Goal: Task Accomplishment & Management: Use online tool/utility

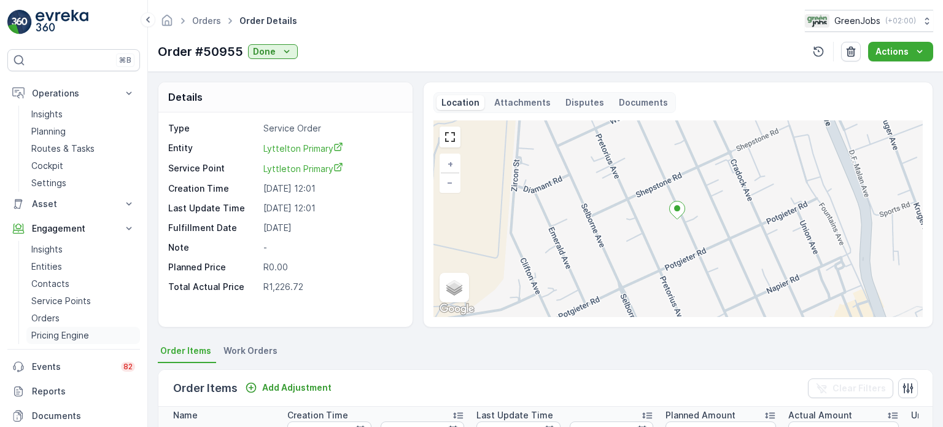
scroll to position [0, 98]
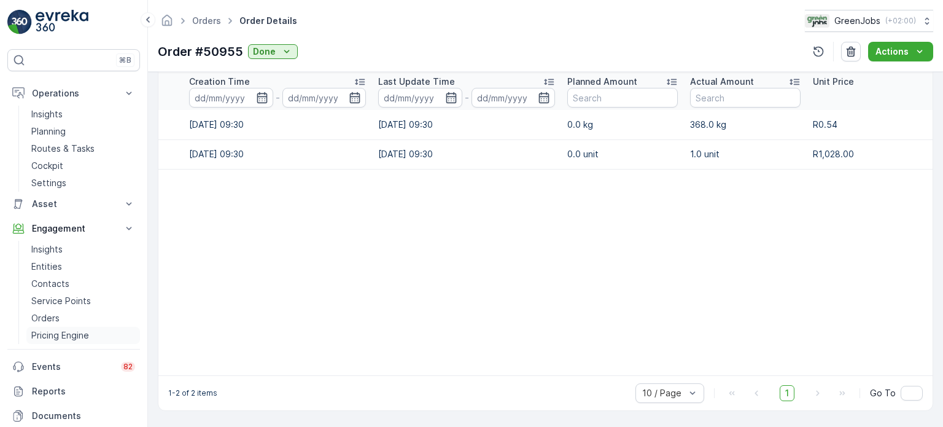
click at [67, 337] on p "Pricing Engine" at bounding box center [60, 335] width 58 height 12
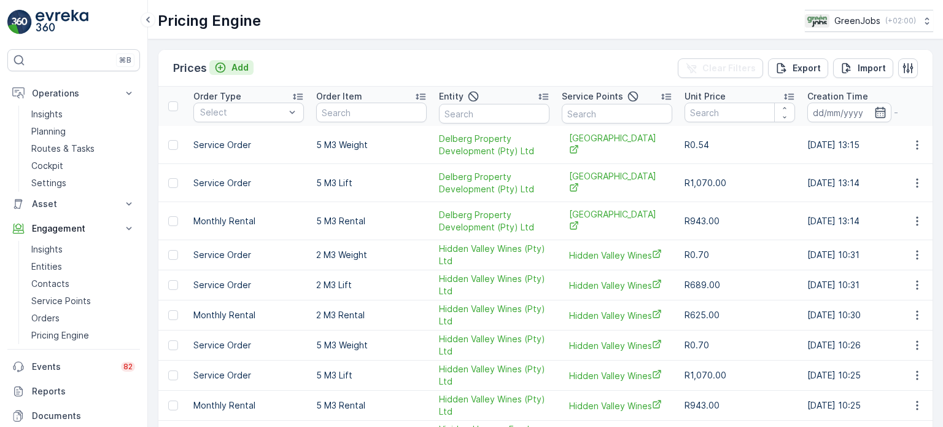
click at [238, 65] on p "Add" at bounding box center [240, 67] width 17 height 12
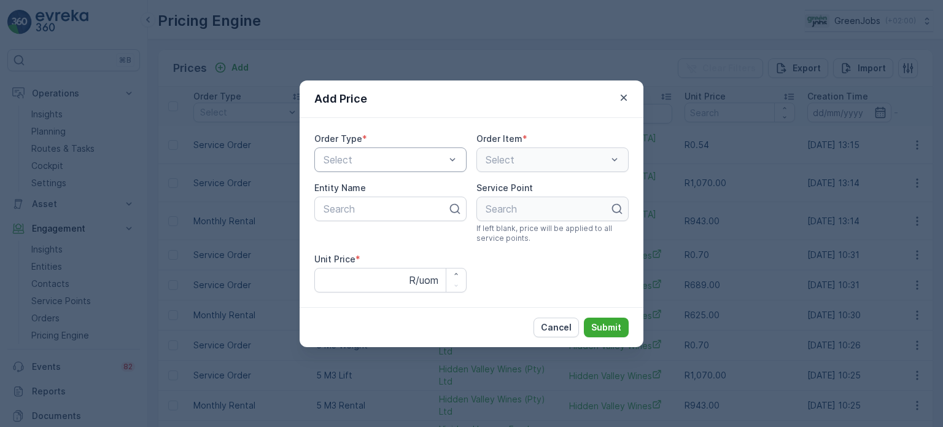
click at [439, 157] on div at bounding box center [384, 159] width 124 height 11
click at [375, 213] on span "Service Order" at bounding box center [352, 210] width 61 height 11
click at [628, 93] on icon "button" at bounding box center [624, 98] width 12 height 12
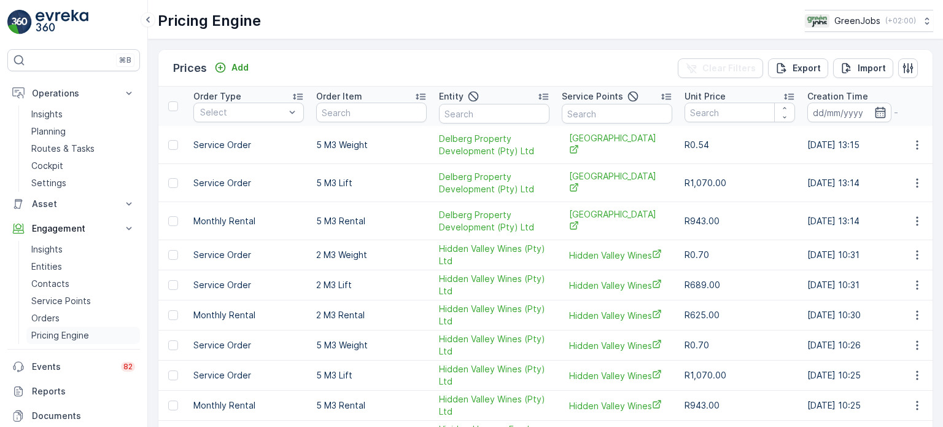
click at [55, 335] on p "Pricing Engine" at bounding box center [60, 335] width 58 height 12
click at [234, 64] on p "Add" at bounding box center [240, 67] width 17 height 12
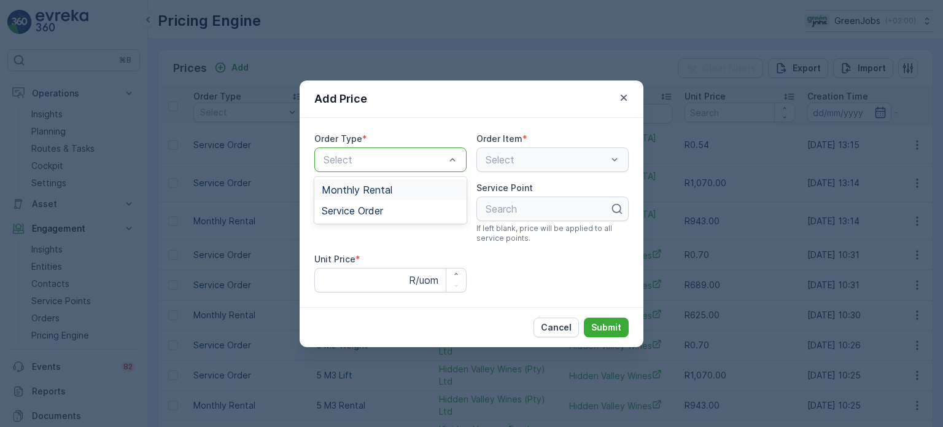
click at [392, 159] on div at bounding box center [384, 159] width 124 height 11
click at [388, 212] on div "Service Order" at bounding box center [391, 210] width 138 height 11
click at [521, 154] on div at bounding box center [539, 159] width 109 height 11
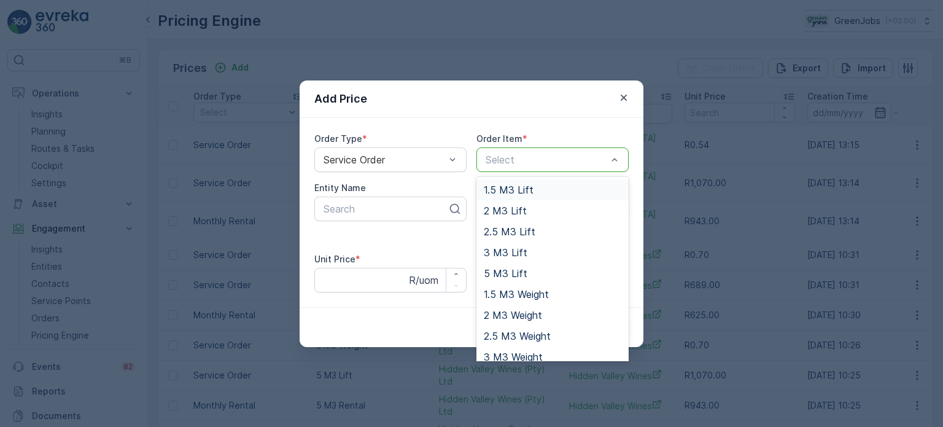
click at [507, 189] on span "1.5 M3 Lift" at bounding box center [509, 189] width 50 height 11
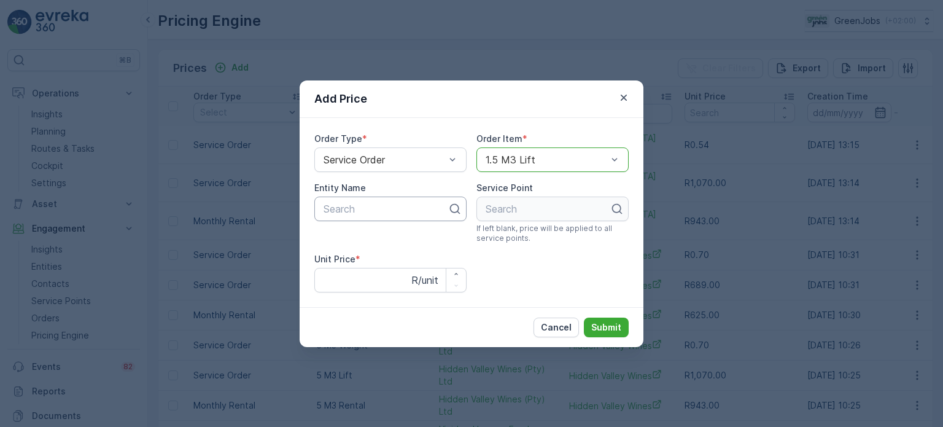
click at [370, 211] on div at bounding box center [385, 208] width 127 height 11
type input "elli"
drag, startPoint x: 344, startPoint y: 243, endPoint x: 356, endPoint y: 238, distance: 13.0
click at [345, 243] on span "[GEOGRAPHIC_DATA]" at bounding box center [373, 238] width 103 height 11
click at [512, 210] on div at bounding box center [548, 208] width 127 height 11
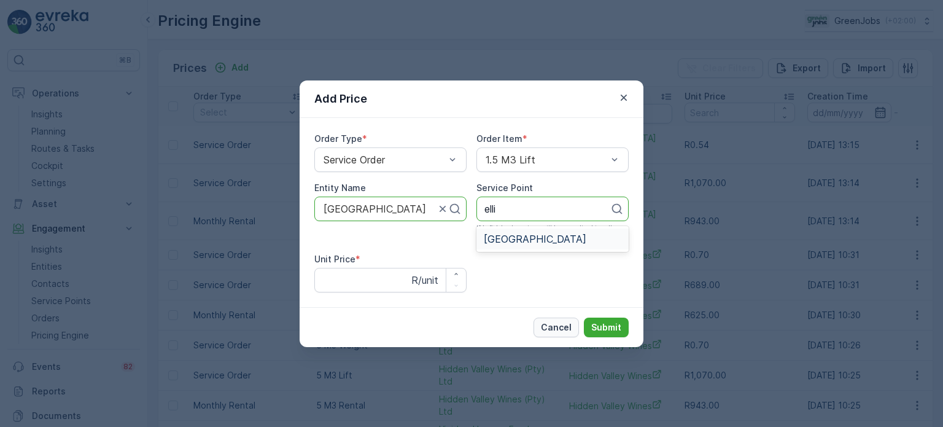
type input "elli"
click at [558, 328] on p "Cancel" at bounding box center [556, 327] width 31 height 12
